Goal: Register for event/course

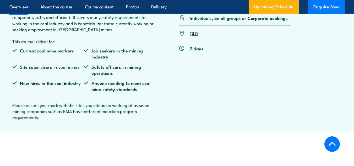
scroll to position [236, 0]
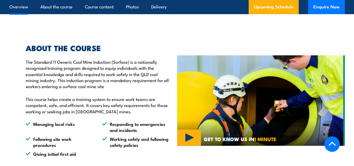
scroll to position [131, 0]
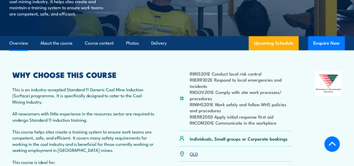
scroll to position [131, 0]
